Goal: Task Accomplishment & Management: Complete application form

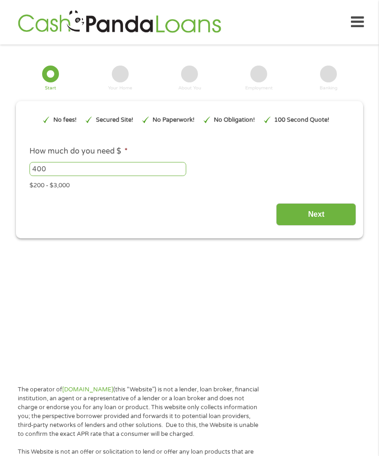
type input "EAIaIQobChMIxO-zn6W7jwMVtSZECB24Ch22EAAYAyAAEgLr3_D_BwE"
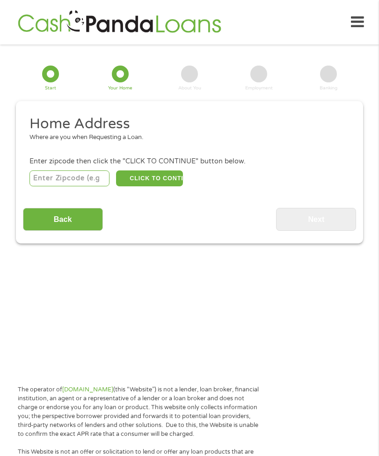
scroll to position [19, 0]
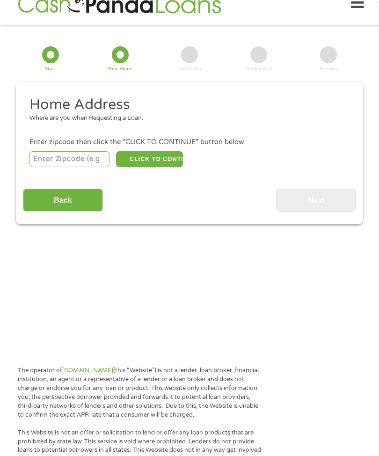
click at [77, 167] on input "number" at bounding box center [70, 159] width 80 height 16
type input "92377"
click at [159, 168] on button "CLICK TO CONTINUE" at bounding box center [149, 160] width 67 height 16
type input "92377"
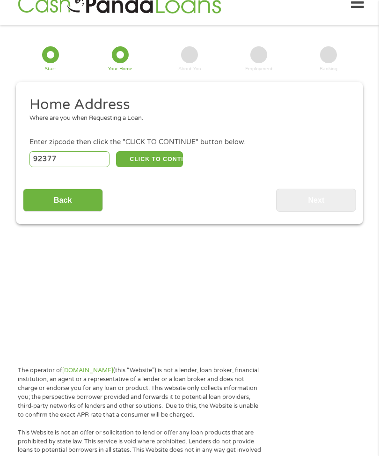
type input "Rialto"
select select "[US_STATE]"
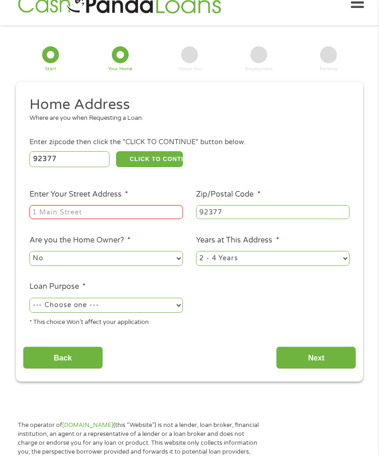
click at [144, 219] on input "Enter Your Street Address *" at bounding box center [107, 212] width 154 height 14
click at [141, 216] on input "Enter Your Street Address *" at bounding box center [107, 213] width 154 height 14
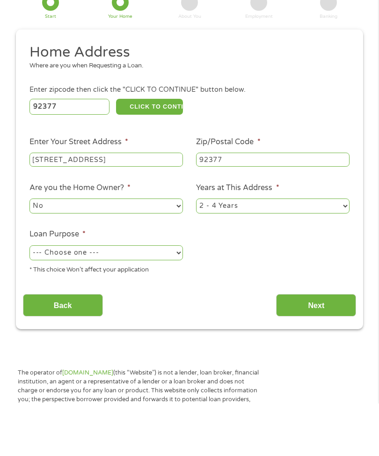
type input "[STREET_ADDRESS]"
click at [178, 298] on select "--- Choose one --- Pay Bills Debt Consolidation Home Improvement Major Purchase…" at bounding box center [107, 305] width 154 height 15
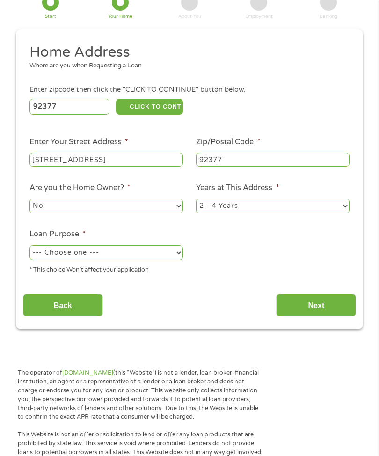
select select "other"
click at [312, 317] on input "Next" at bounding box center [316, 305] width 80 height 23
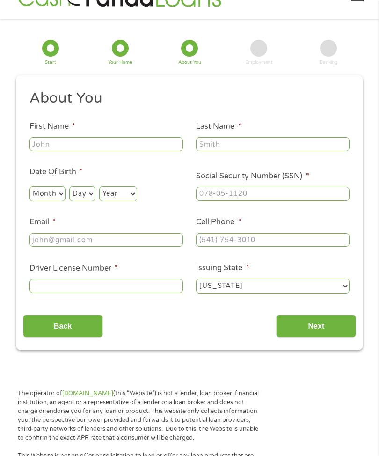
scroll to position [19, 0]
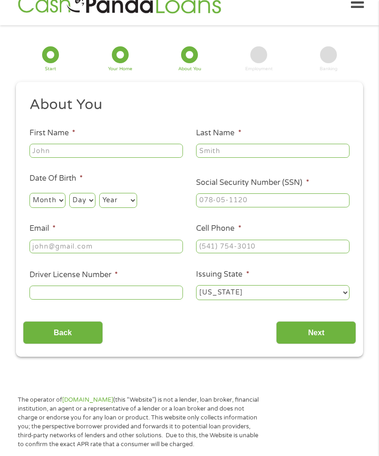
click at [118, 154] on input "First Name *" at bounding box center [107, 151] width 154 height 14
type input "[PERSON_NAME]"
click at [220, 158] on input "Last Name *" at bounding box center [273, 151] width 154 height 14
type input "[PERSON_NAME]"
click at [59, 205] on select "Month 1 2 3 4 5 6 7 8 9 10 11 12" at bounding box center [48, 200] width 36 height 15
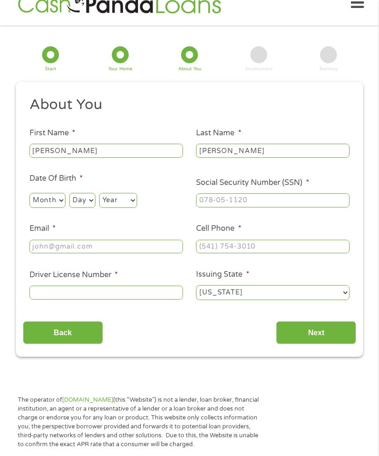
select select "12"
click at [89, 208] on select "Day 1 2 3 4 5 6 7 8 9 10 11 12 13 14 15 16 17 18 19 20 21 22 23 24 25 26 27 28 …" at bounding box center [82, 200] width 26 height 15
select select "1"
click at [134, 203] on select "Year [DATE] 2006 2005 2004 2003 2002 2001 2000 1999 1998 1997 1996 1995 1994 19…" at bounding box center [118, 200] width 38 height 15
select select "1971"
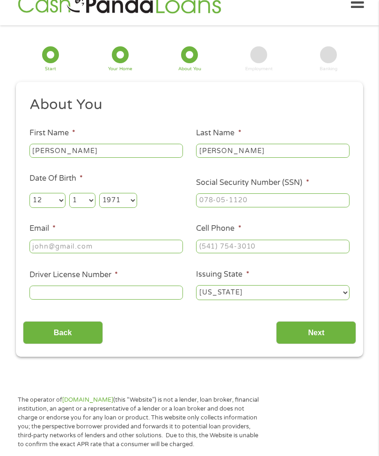
click at [256, 207] on input "Social Security Number (SSN) *" at bounding box center [273, 200] width 154 height 14
type input "564-41-3742"
click at [142, 254] on input "Email *" at bounding box center [107, 247] width 154 height 14
type input "[EMAIL_ADDRESS][DOMAIN_NAME]"
click at [266, 254] on input "Cell Phone *" at bounding box center [273, 247] width 154 height 14
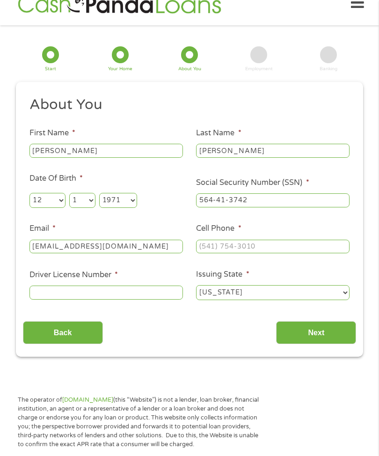
type input "(___) ___-____"
type input "[PHONE_NUMBER]"
click at [164, 300] on input "Driver License Number *" at bounding box center [107, 293] width 154 height 14
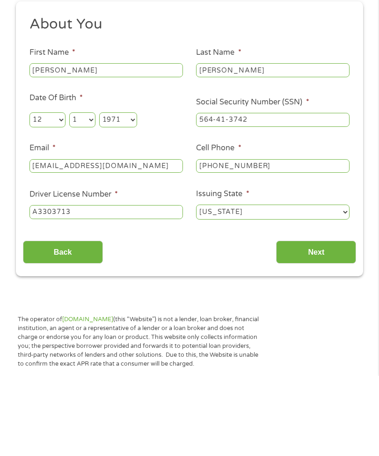
type input "A3303713"
click at [305, 321] on input "Next" at bounding box center [316, 332] width 80 height 23
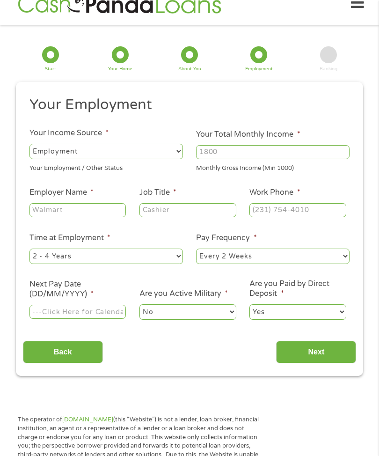
click at [129, 157] on select "--- Choose one --- Employment [DEMOGRAPHIC_DATA] Benefits" at bounding box center [107, 151] width 154 height 15
click at [246, 159] on input "Your Total Monthly Income *" at bounding box center [273, 152] width 154 height 14
type input "4800"
click at [98, 217] on input "Employer Name *" at bounding box center [78, 210] width 96 height 14
type input "Valley Stars"
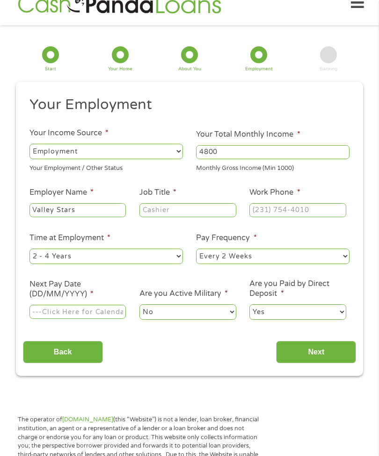
click at [200, 217] on input "Job Title *" at bounding box center [188, 210] width 96 height 14
type input "Nurse"
click at [295, 217] on input "Work Phone *" at bounding box center [298, 210] width 96 height 14
type input "[PHONE_NUMBER]"
click at [178, 264] on select "--- Choose one --- 1 Year or less 1 - 2 Years 2 - 4 Years Over 4 Years" at bounding box center [107, 256] width 154 height 15
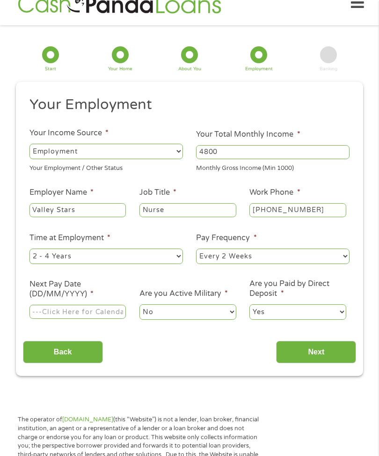
select select "60months"
click at [110, 319] on input "Next Pay Date (DD/MM/YYYY) *" at bounding box center [78, 312] width 96 height 14
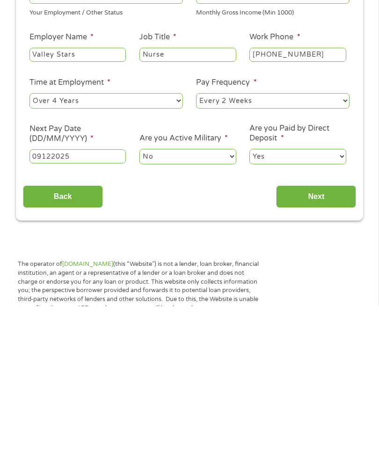
type input "09122025"
click at [314, 335] on input "Next" at bounding box center [316, 346] width 80 height 23
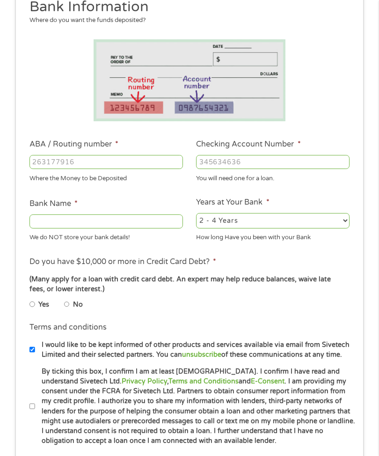
scroll to position [19, 0]
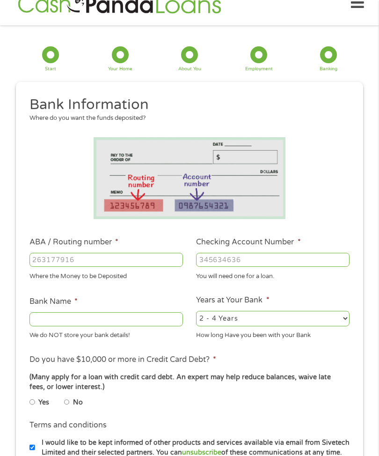
click at [117, 267] on input "ABA / Routing number *" at bounding box center [107, 260] width 154 height 14
type input "121042882"
type input "[PERSON_NAME] FARGO BANK NA"
type input "121042882"
click at [240, 267] on input "Checking Account Number *" at bounding box center [273, 260] width 154 height 14
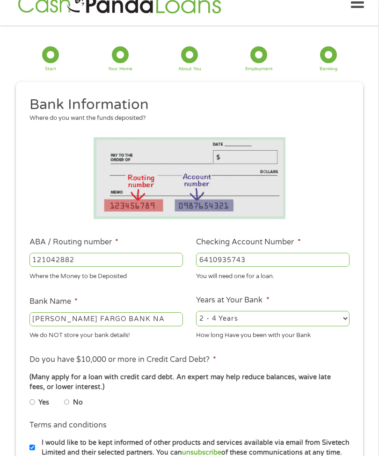
type input "6410935743"
click at [346, 325] on select "2 - 4 Years 6 - 12 Months 1 - 2 Years Over 4 Years" at bounding box center [273, 318] width 154 height 15
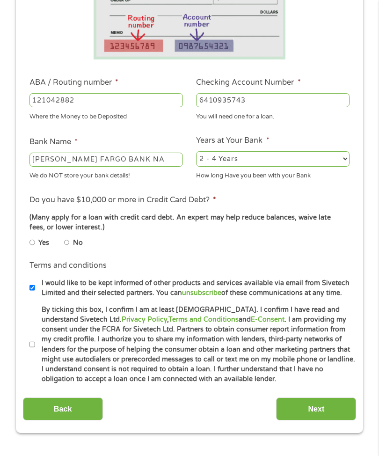
select select "60months"
click at [70, 248] on input "No" at bounding box center [67, 242] width 6 height 11
radio input "true"
click at [42, 385] on label "By ticking this box, I confirm I am at least [DEMOGRAPHIC_DATA]. I confirm I ha…" at bounding box center [195, 345] width 320 height 80
click at [35, 350] on input "By ticking this box, I confirm I am at least [DEMOGRAPHIC_DATA]. I confirm I ha…" at bounding box center [33, 344] width 6 height 11
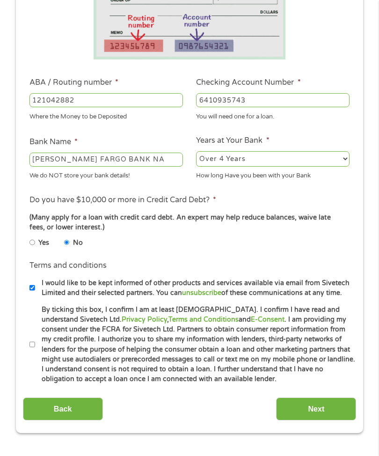
checkbox input "true"
click at [37, 298] on label "I would like to be kept informed of other products and services available via e…" at bounding box center [195, 288] width 320 height 20
click at [35, 294] on input "I would like to be kept informed of other products and services available via e…" at bounding box center [33, 287] width 6 height 11
checkbox input "false"
click at [302, 421] on input "Next" at bounding box center [316, 409] width 80 height 23
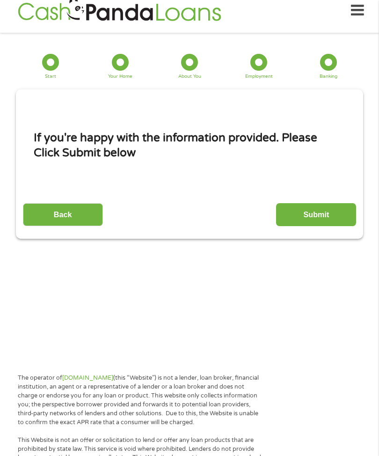
scroll to position [0, 0]
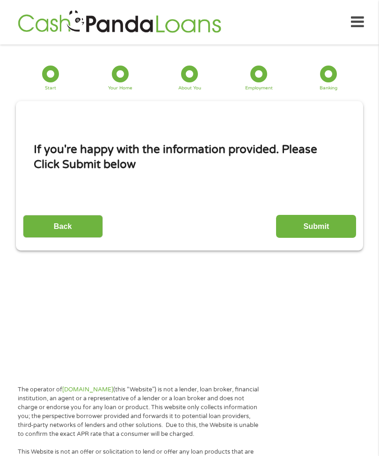
click at [315, 238] on input "Submit" at bounding box center [316, 226] width 80 height 23
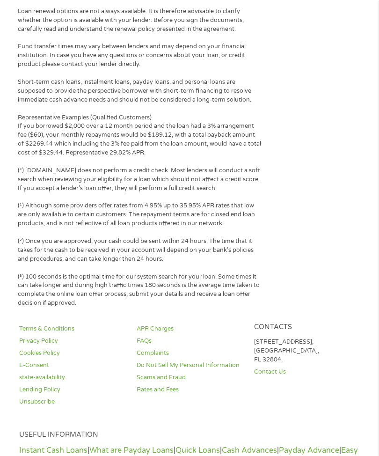
scroll to position [750, 0]
